Goal: Transaction & Acquisition: Book appointment/travel/reservation

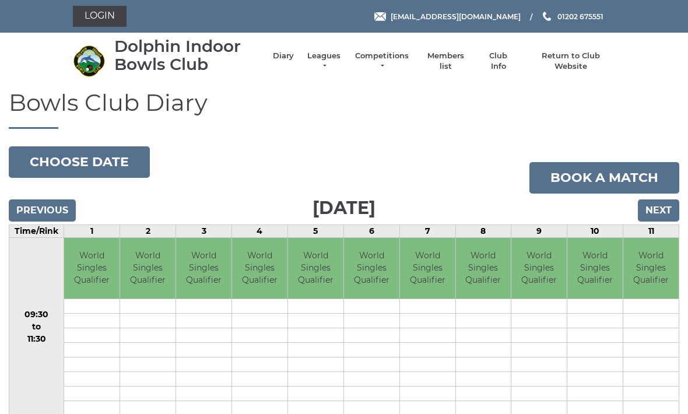
click at [665, 206] on input "Next" at bounding box center [658, 210] width 41 height 22
click at [663, 206] on input "Next" at bounding box center [658, 210] width 41 height 22
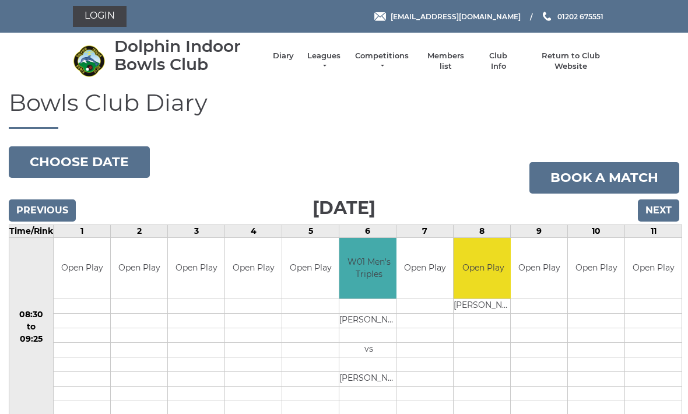
click at [665, 208] on input "Next" at bounding box center [658, 210] width 41 height 22
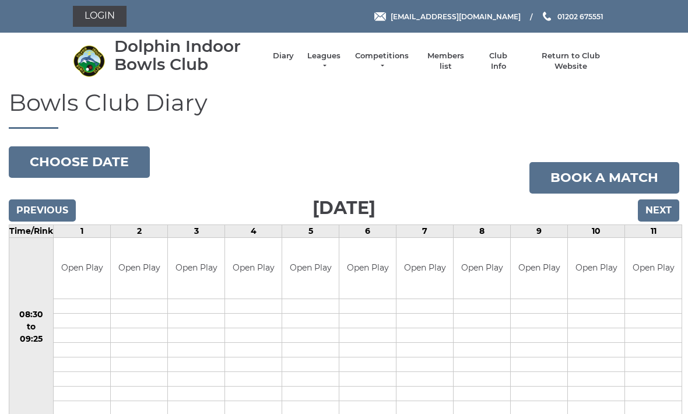
click at [664, 208] on input "Next" at bounding box center [658, 210] width 41 height 22
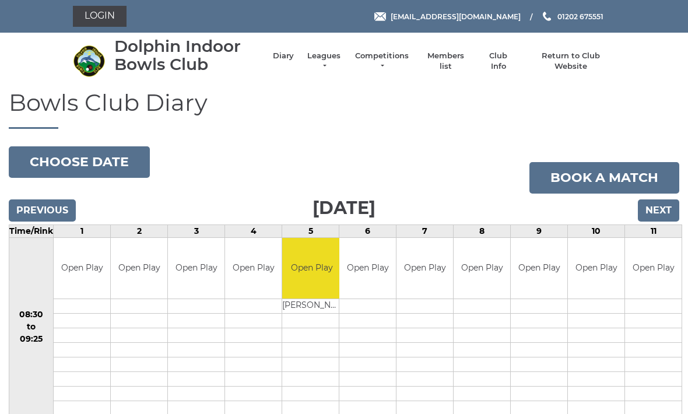
click at [30, 196] on div "Previous Next" at bounding box center [344, 202] width 670 height 17
click at [37, 204] on input "Previous" at bounding box center [42, 210] width 67 height 22
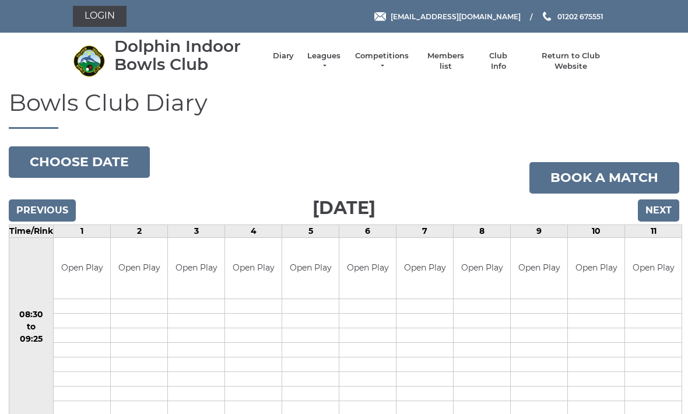
click at [664, 210] on input "Next" at bounding box center [658, 210] width 41 height 22
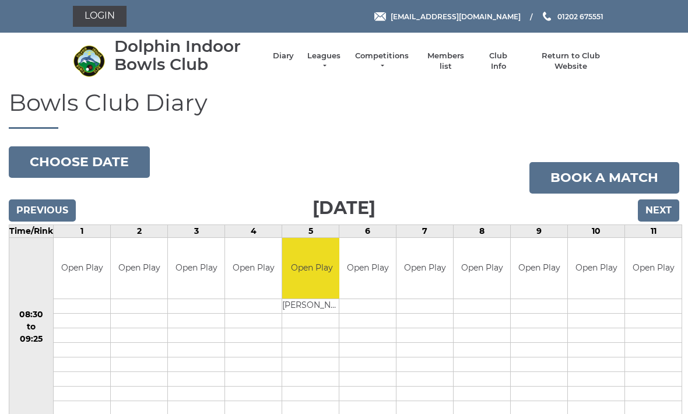
click at [655, 209] on input "Next" at bounding box center [658, 210] width 41 height 22
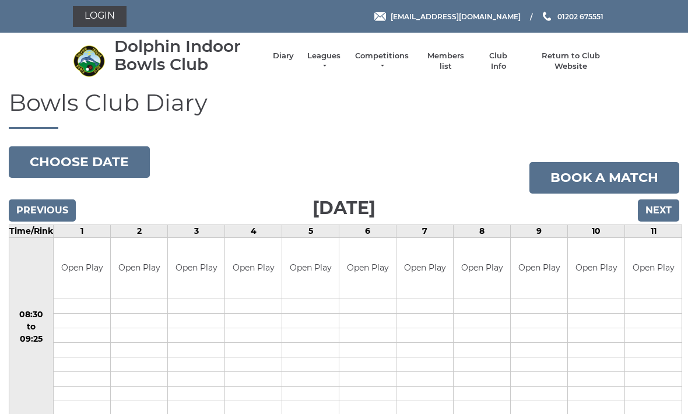
click at [659, 209] on input "Next" at bounding box center [658, 210] width 41 height 22
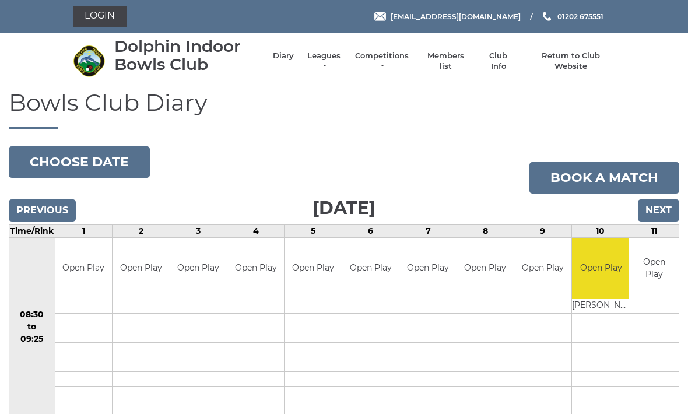
click at [659, 208] on input "Next" at bounding box center [658, 210] width 41 height 22
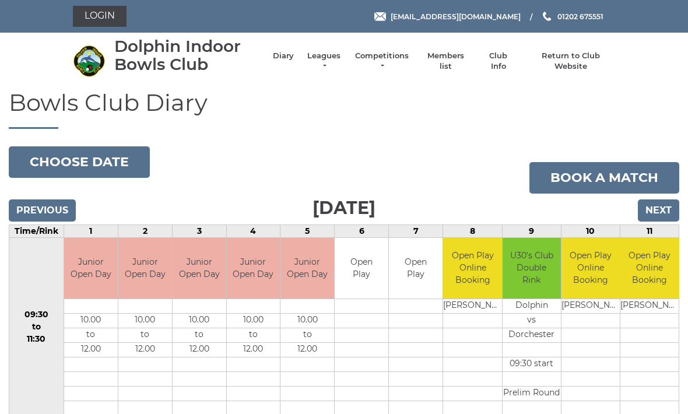
click at [35, 203] on input "Previous" at bounding box center [42, 210] width 67 height 22
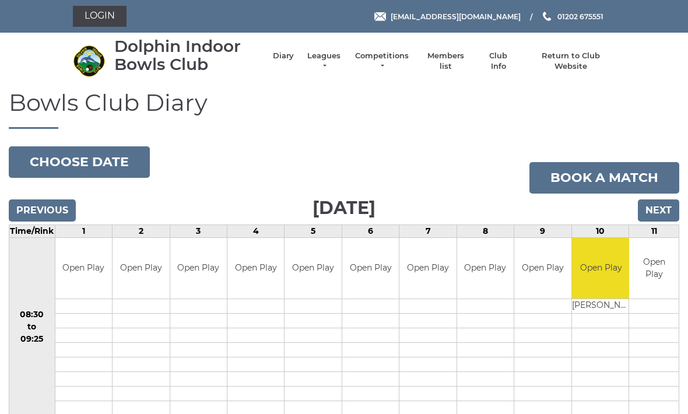
click at [663, 205] on input "Next" at bounding box center [658, 210] width 41 height 22
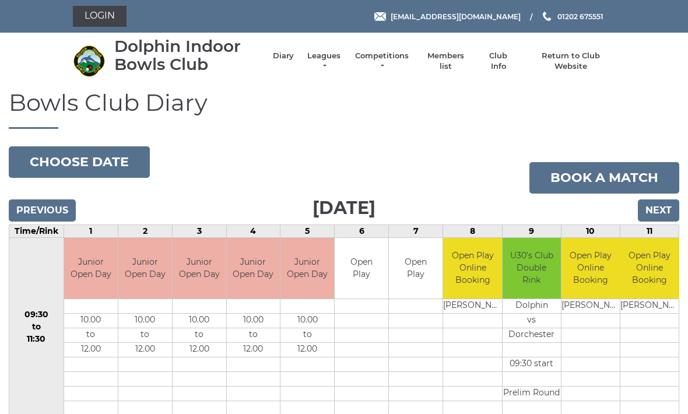
click at [28, 206] on input "Previous" at bounding box center [42, 210] width 67 height 22
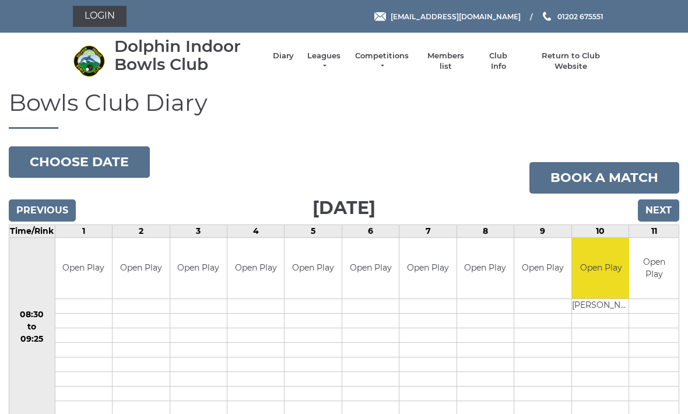
click at [108, 14] on link "Login" at bounding box center [100, 16] width 54 height 21
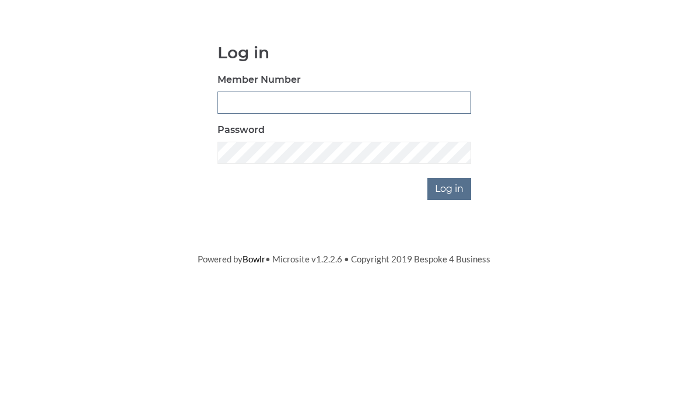
type input "3353"
click at [450, 276] on input "Log in" at bounding box center [449, 287] width 44 height 22
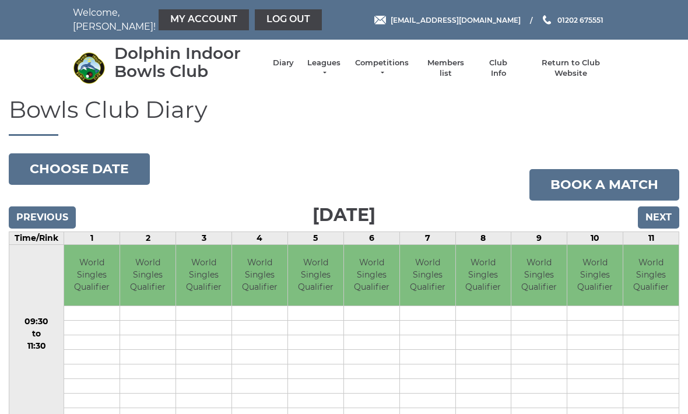
click at [258, 20] on link "Log out" at bounding box center [288, 19] width 67 height 21
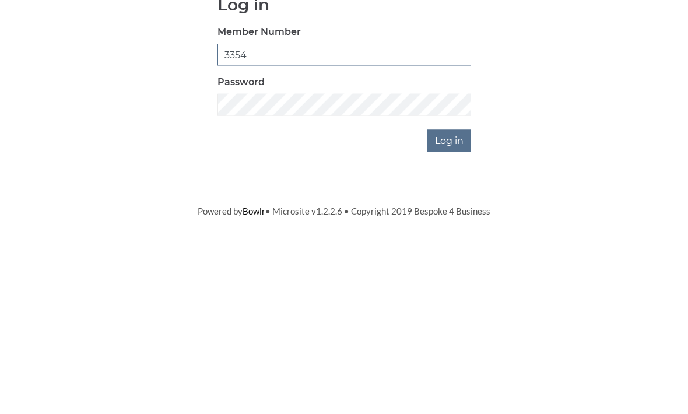
type input "3354"
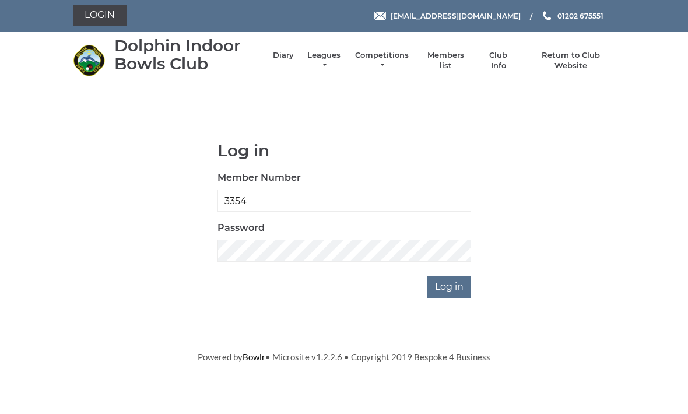
click at [455, 283] on input "Log in" at bounding box center [449, 287] width 44 height 22
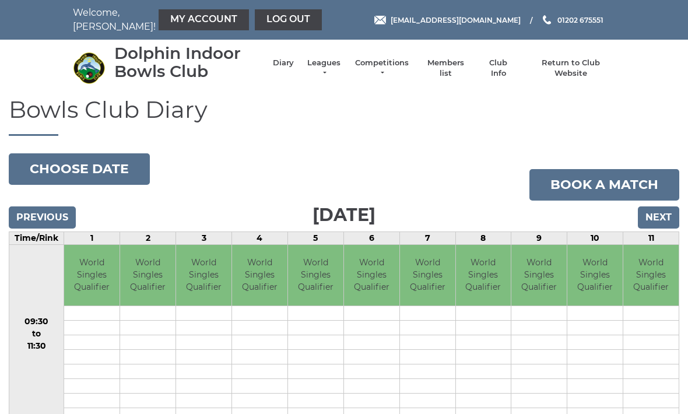
click at [602, 184] on link "Book a match" at bounding box center [604, 184] width 150 height 31
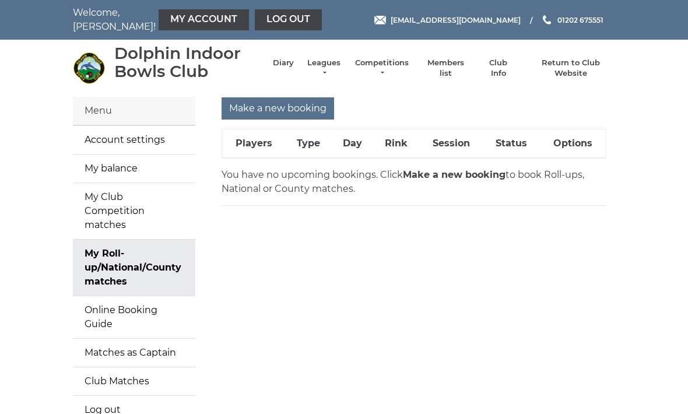
click at [272, 109] on input "Make a new booking" at bounding box center [278, 108] width 113 height 22
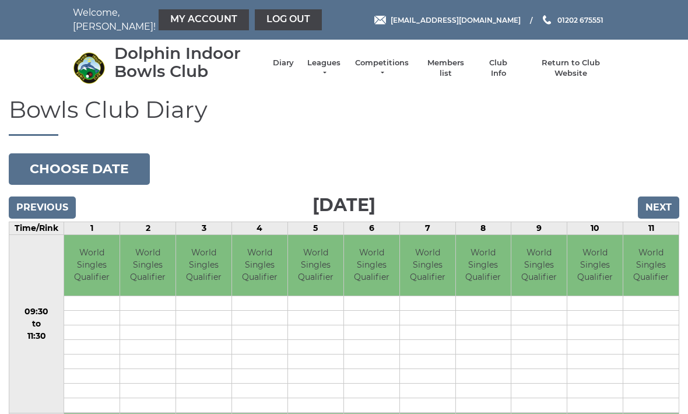
click at [665, 206] on input "Next" at bounding box center [658, 207] width 41 height 22
click at [659, 208] on input "Next" at bounding box center [658, 207] width 41 height 22
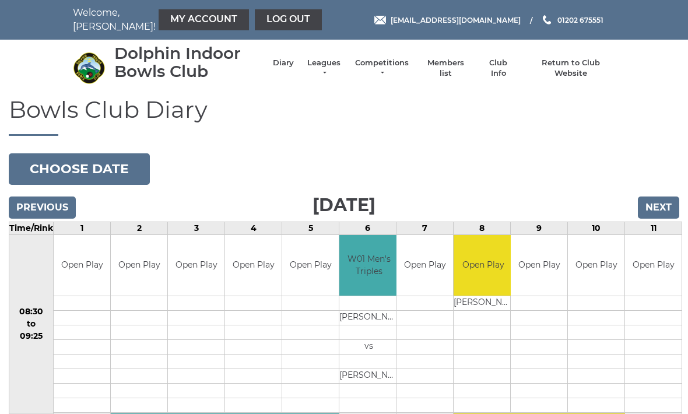
click at [662, 202] on input "Next" at bounding box center [658, 207] width 41 height 22
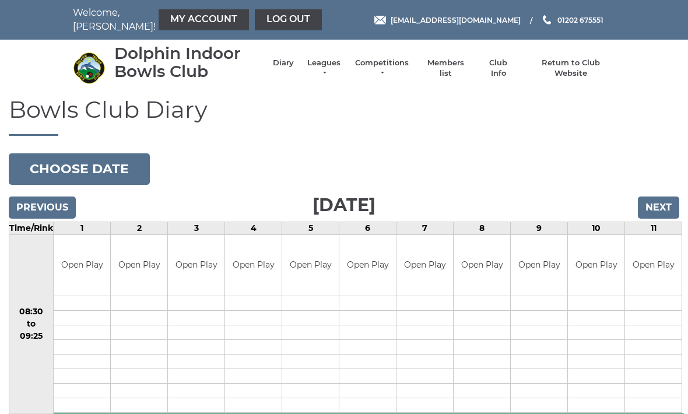
click at [659, 207] on input "Next" at bounding box center [658, 207] width 41 height 22
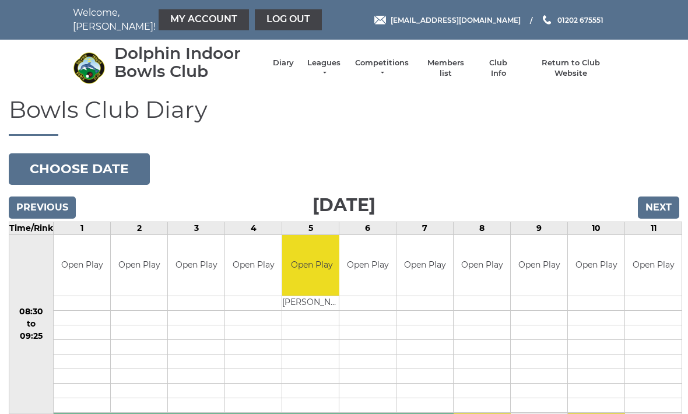
click at [665, 201] on input "Next" at bounding box center [658, 207] width 41 height 22
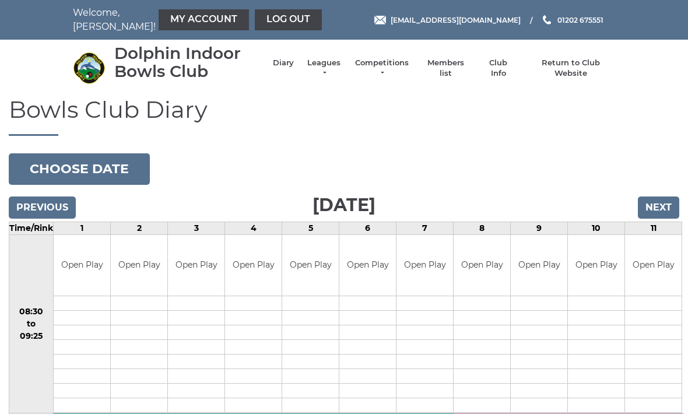
click at [661, 205] on input "Next" at bounding box center [658, 207] width 41 height 22
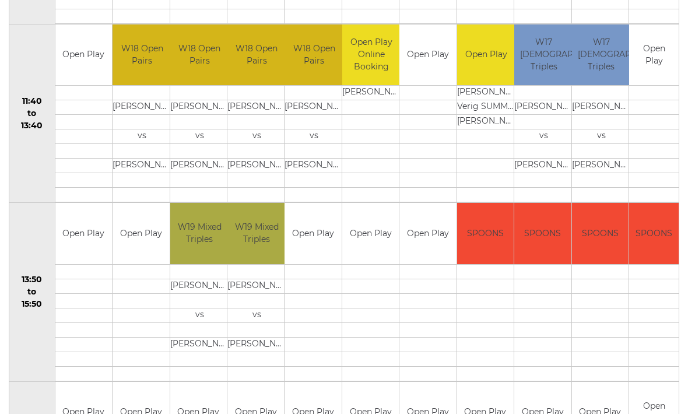
scroll to position [569, 0]
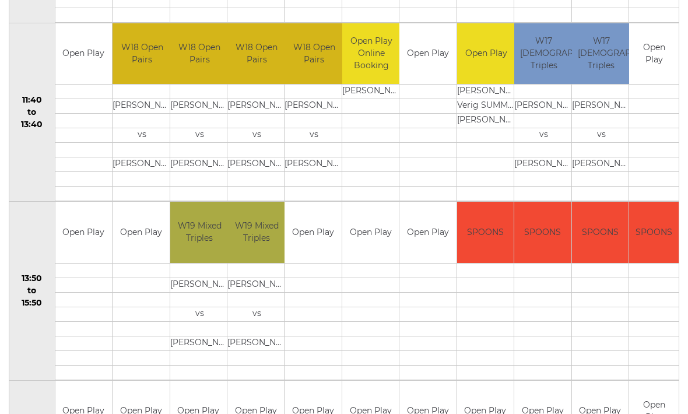
click at [0, 0] on link "Book slot" at bounding box center [0, 0] width 0 height 0
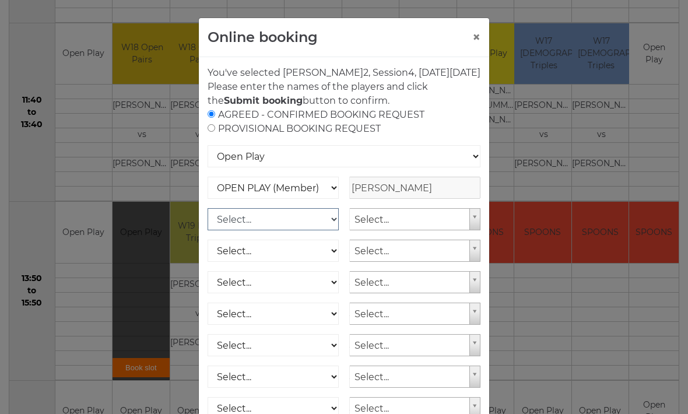
click at [332, 230] on select "Select... OPEN PLAY (Member) OPEN PLAY (Visitor) SPOONS (Member) SPOONS (Visito…" at bounding box center [273, 219] width 131 height 22
select select "1_12"
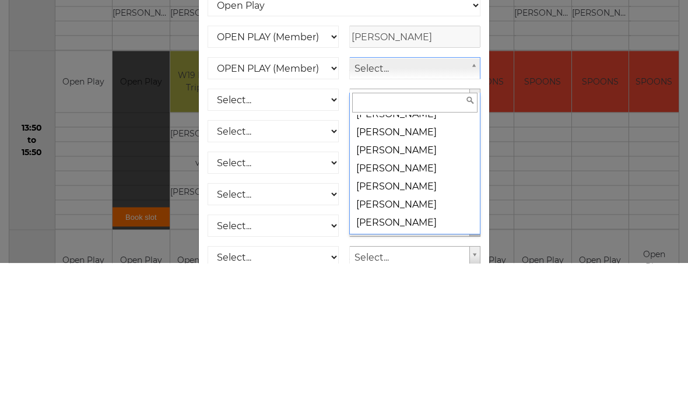
scroll to position [10623, 0]
select select "1365"
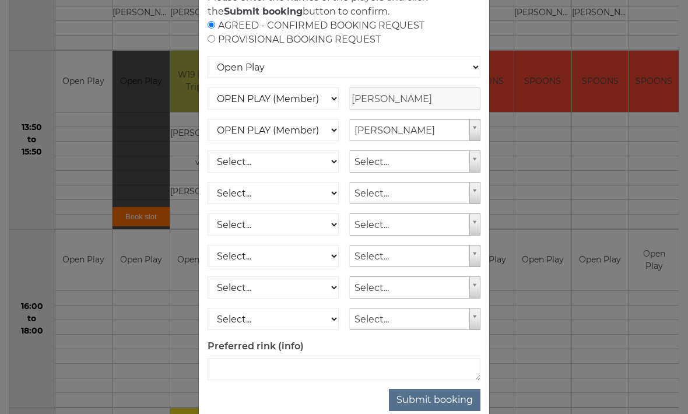
scroll to position [89, 0]
click at [444, 410] on button "Submit booking" at bounding box center [435, 400] width 92 height 22
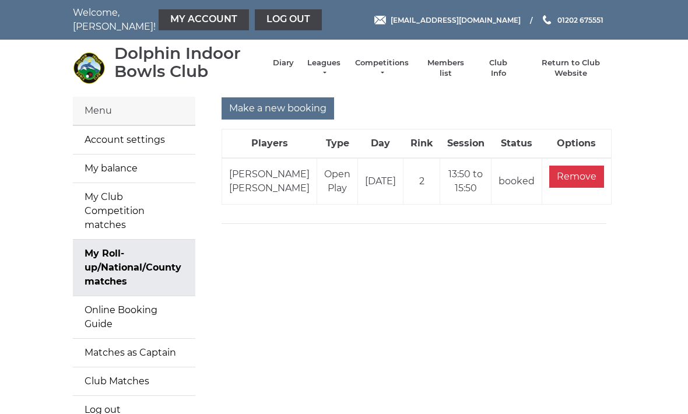
click at [258, 25] on link "Log out" at bounding box center [288, 19] width 67 height 21
